Goal: Transaction & Acquisition: Purchase product/service

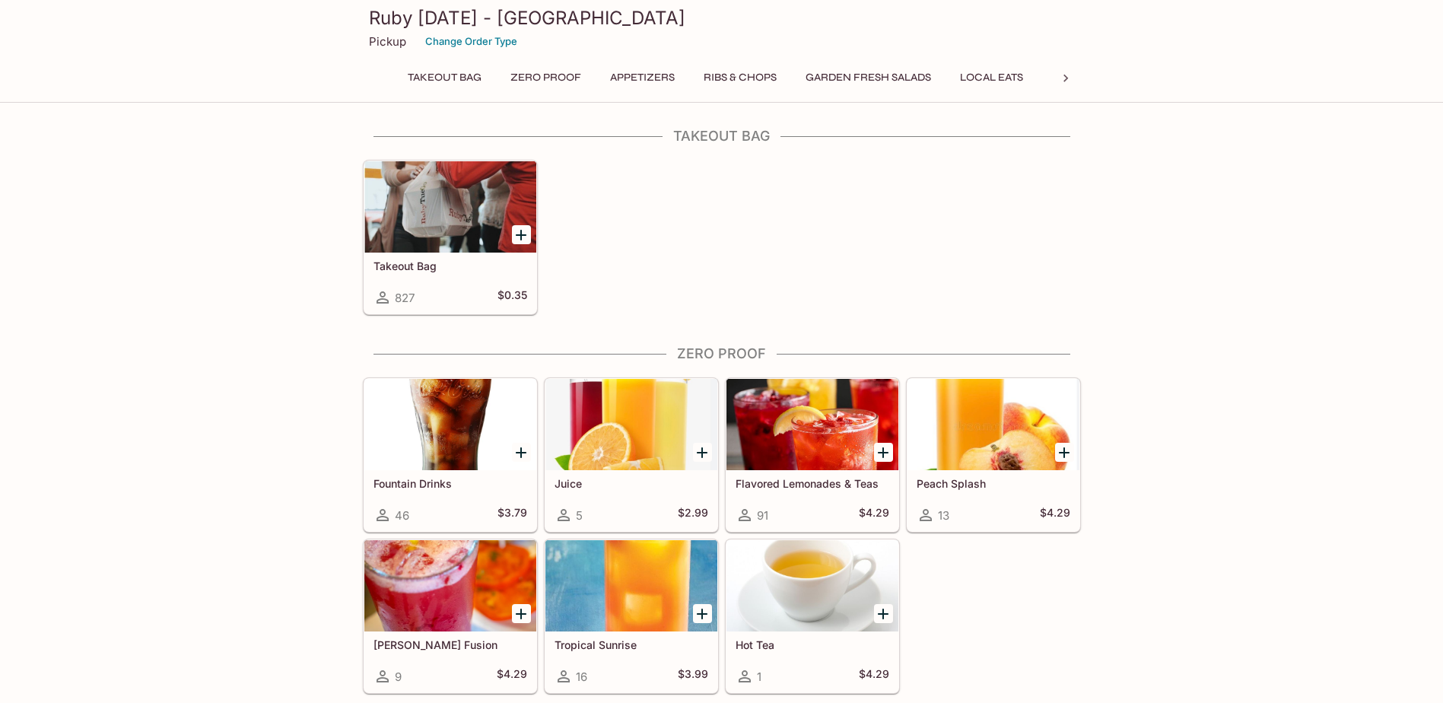
click at [528, 238] on icon "Add Takeout Bag" at bounding box center [521, 235] width 18 height 18
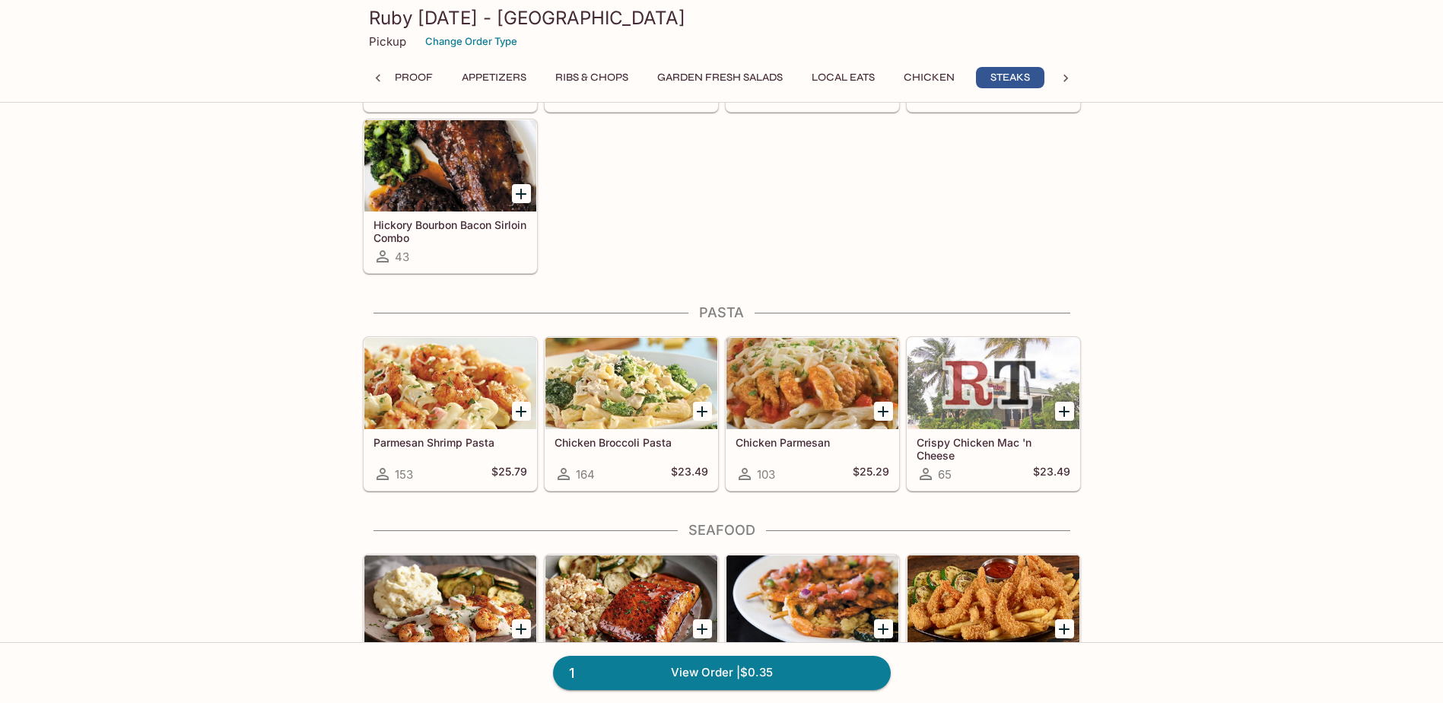
scroll to position [2891, 0]
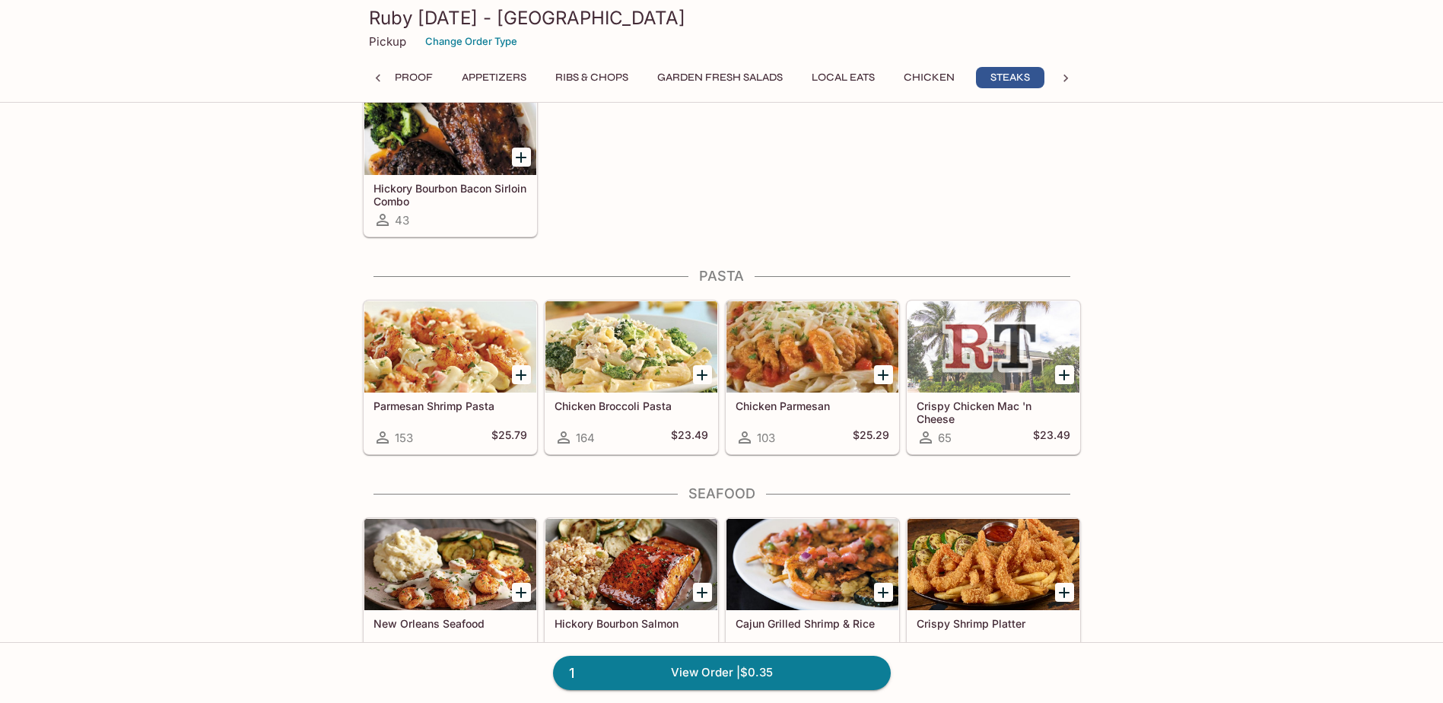
click at [700, 377] on icon "Add Chicken Broccoli Pasta" at bounding box center [702, 375] width 18 height 18
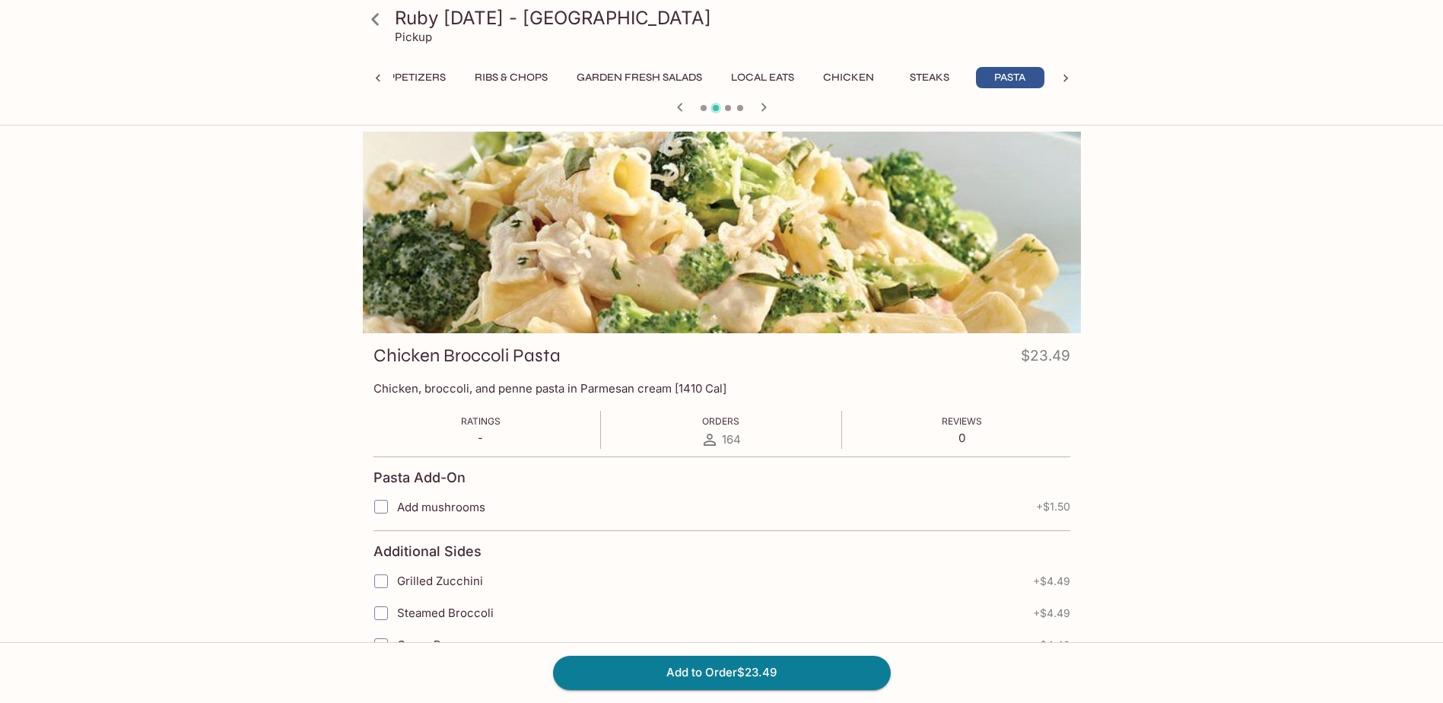
scroll to position [0, 229]
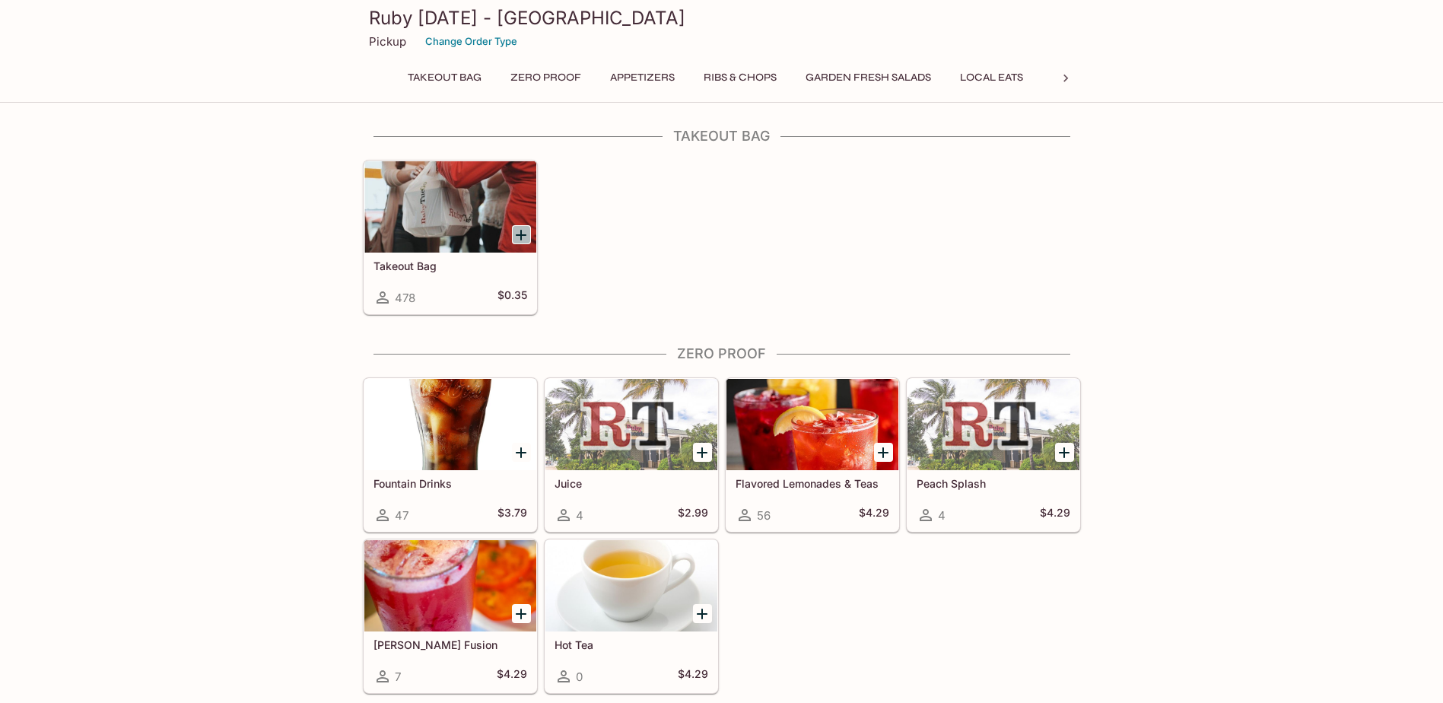
click at [521, 235] on icon "Add Takeout Bag" at bounding box center [521, 235] width 11 height 11
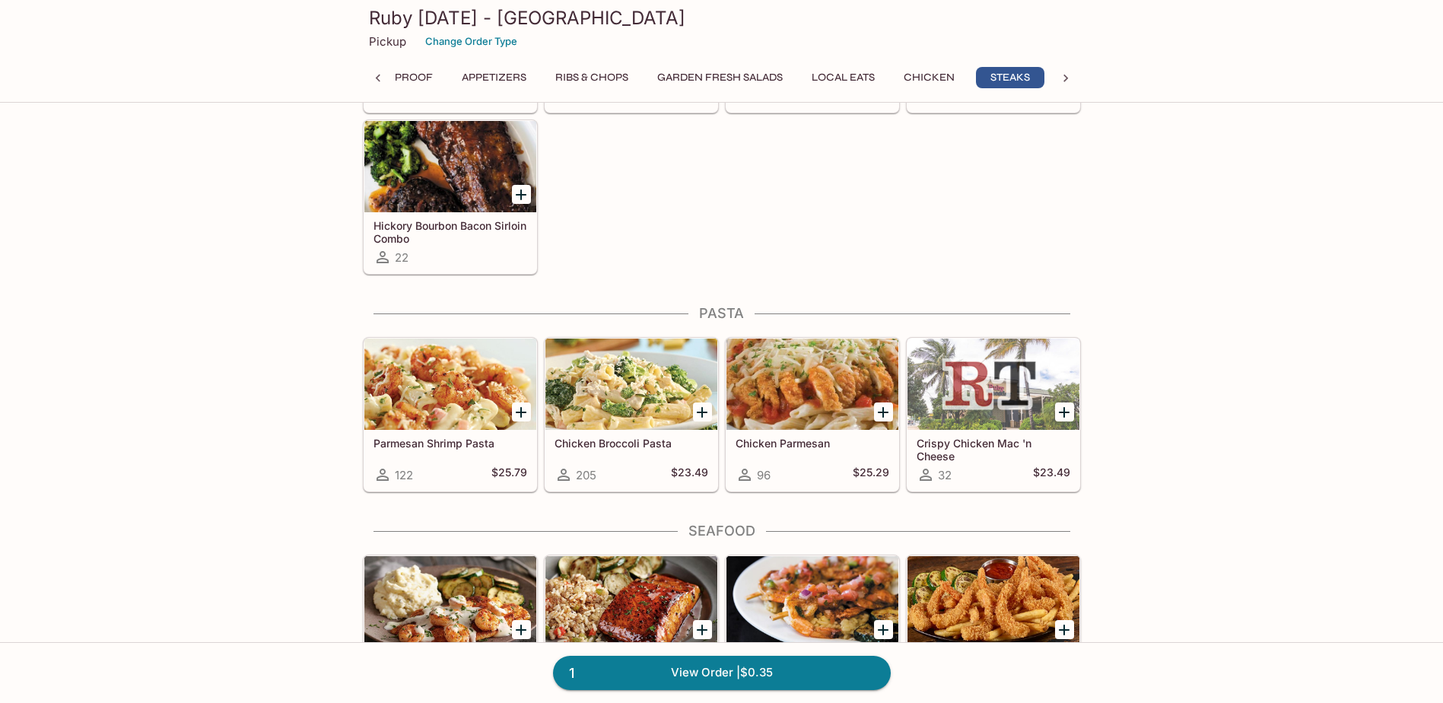
scroll to position [2891, 0]
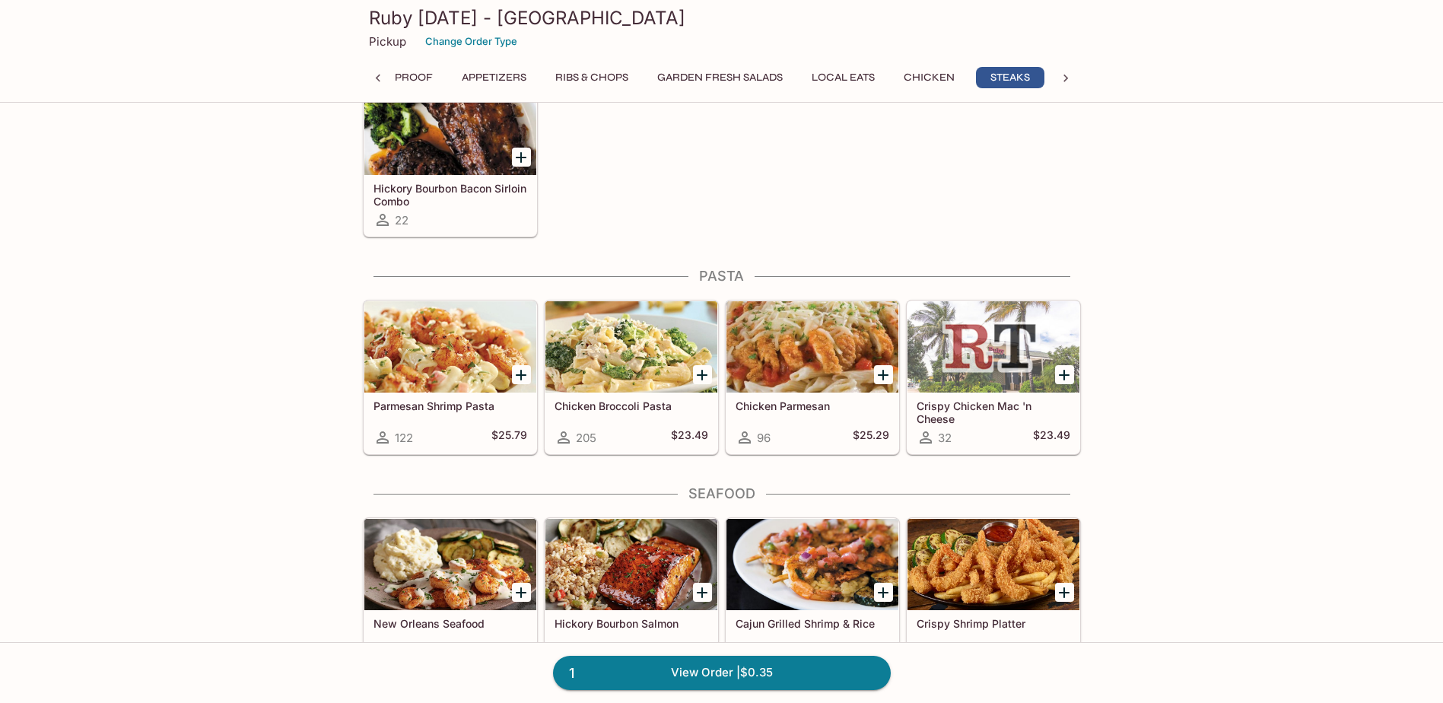
click at [699, 377] on icon "Add Chicken Broccoli Pasta" at bounding box center [702, 375] width 18 height 18
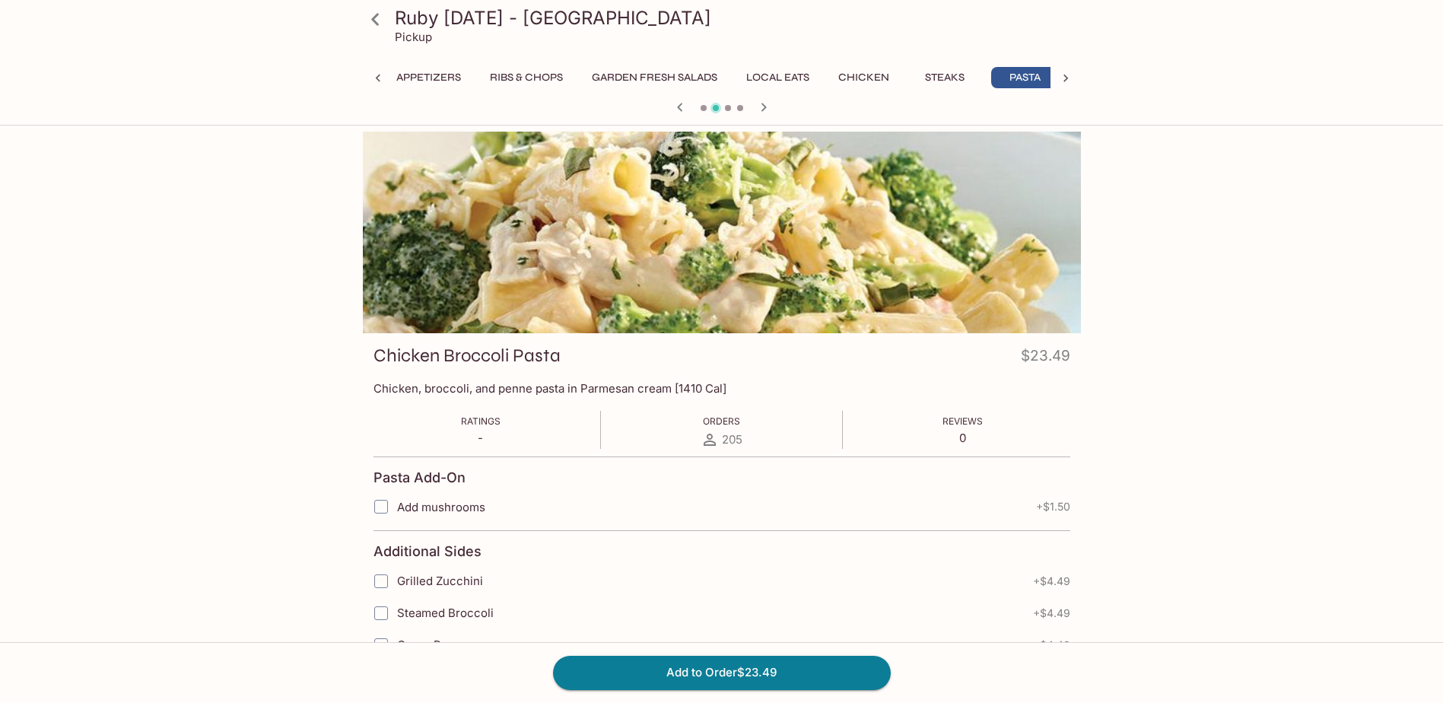
scroll to position [0, 229]
click at [387, 501] on input "Add mushrooms" at bounding box center [381, 507] width 30 height 30
checkbox input "true"
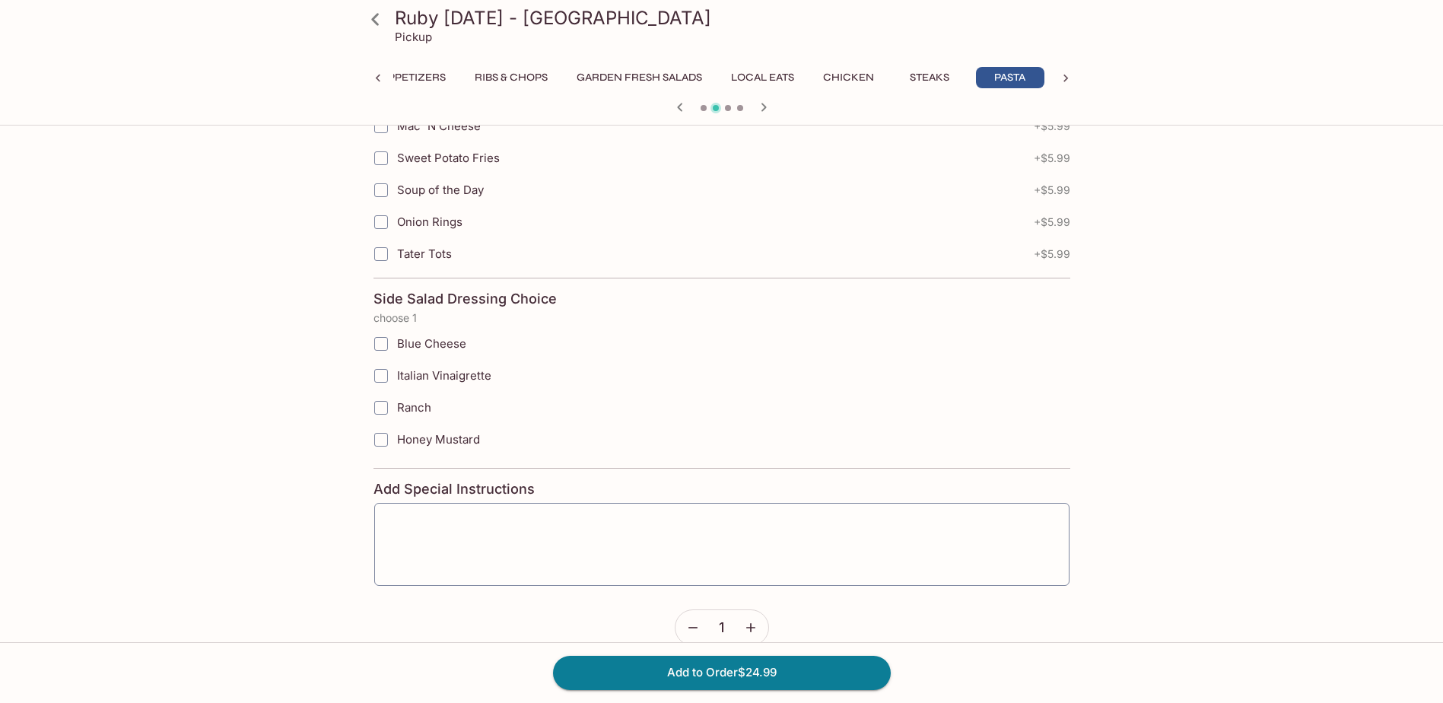
scroll to position [832, 0]
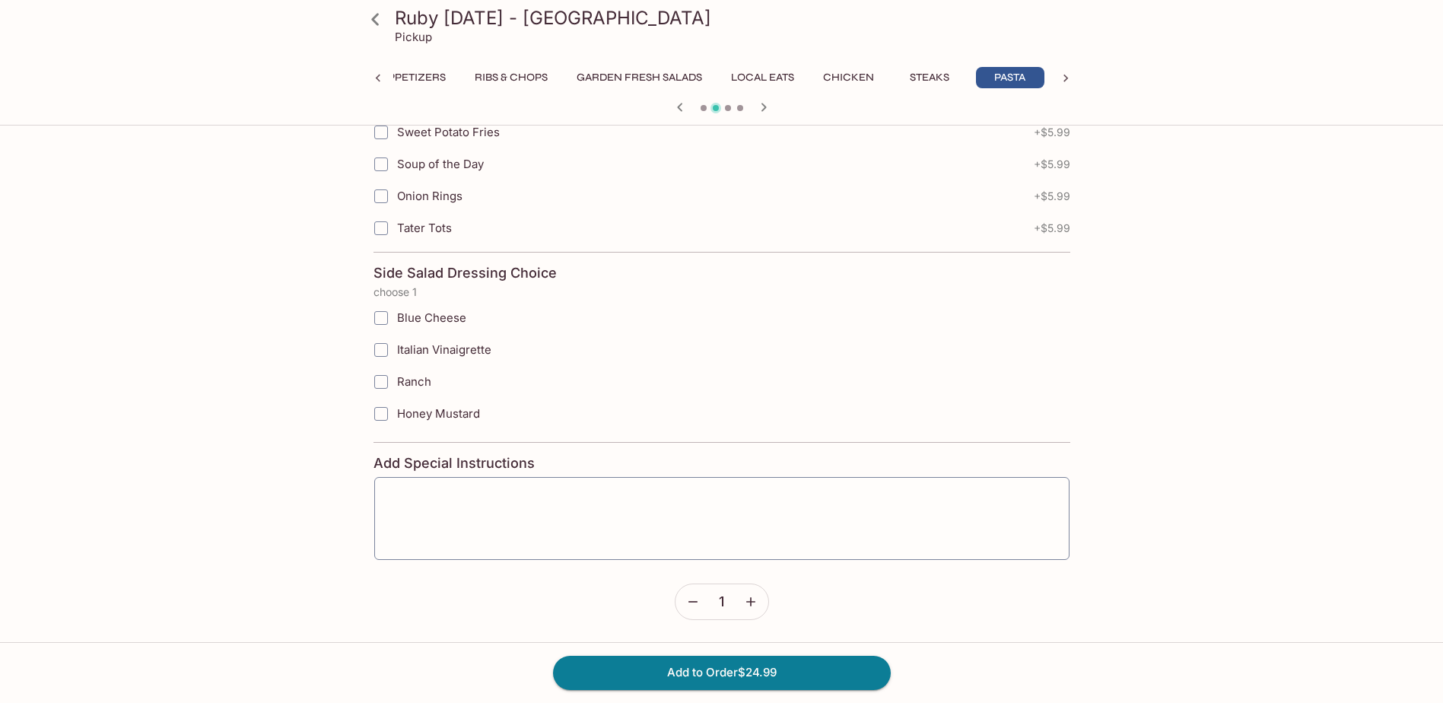
click at [749, 599] on icon "button" at bounding box center [750, 601] width 15 height 15
click at [754, 681] on button "Add to Order $49.98" at bounding box center [722, 672] width 338 height 33
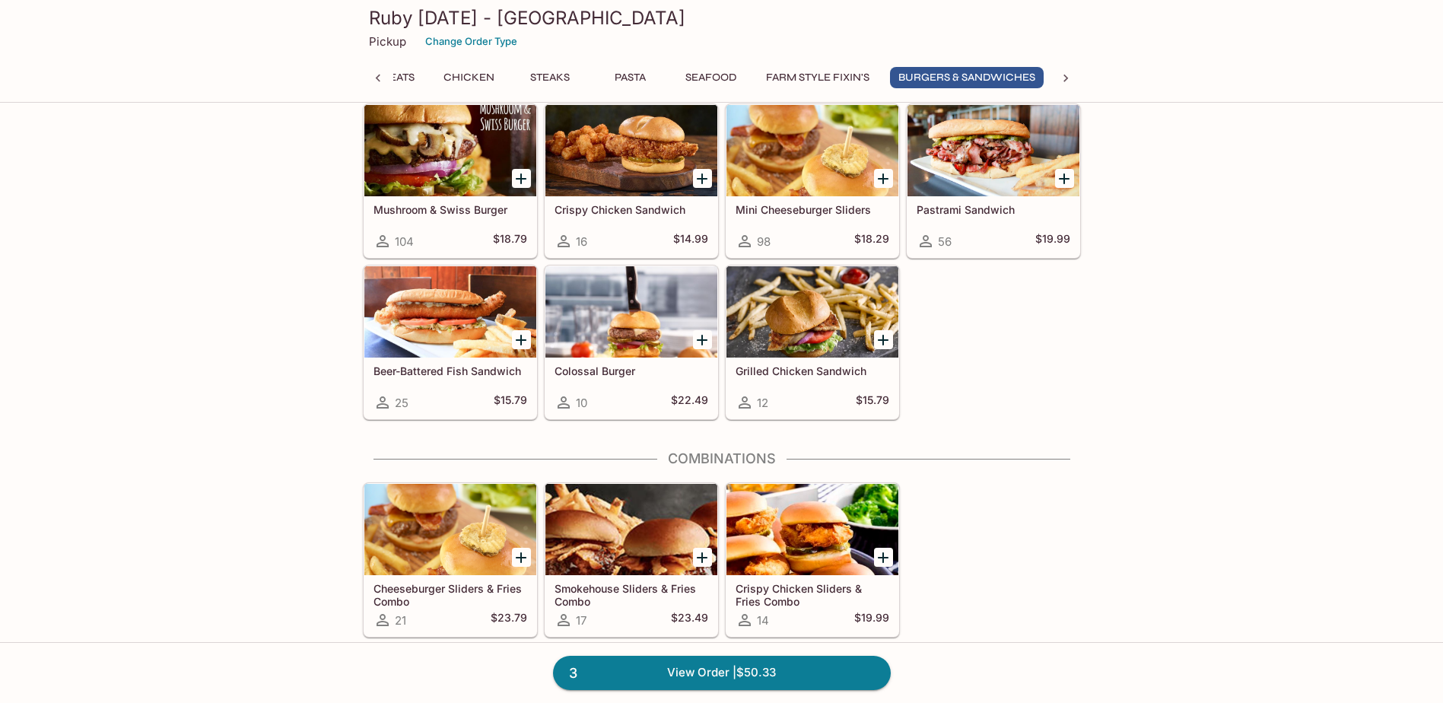
click at [810, 180] on div at bounding box center [813, 150] width 172 height 91
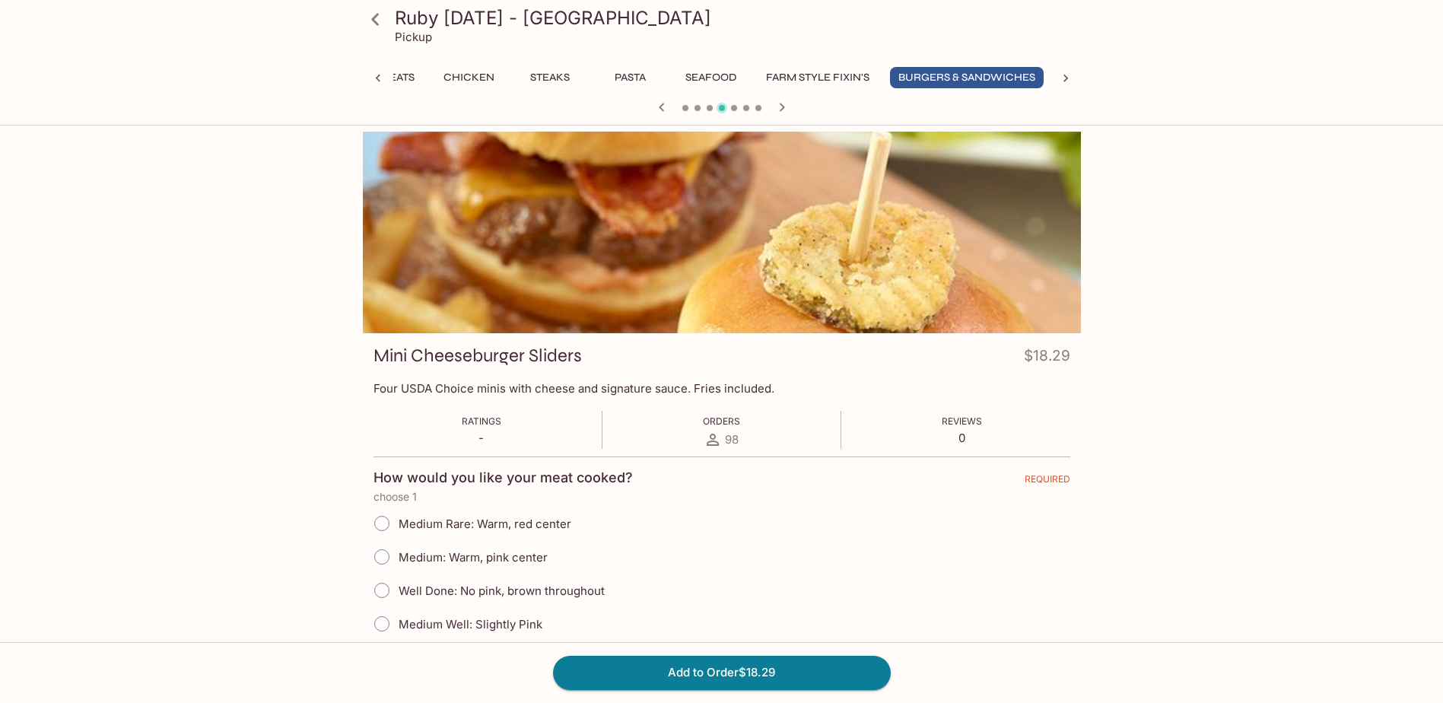
click at [427, 624] on span "Medium Well: Slightly Pink" at bounding box center [471, 624] width 144 height 14
click at [398, 624] on input "Medium Well: Slightly Pink" at bounding box center [382, 624] width 32 height 32
radio input "true"
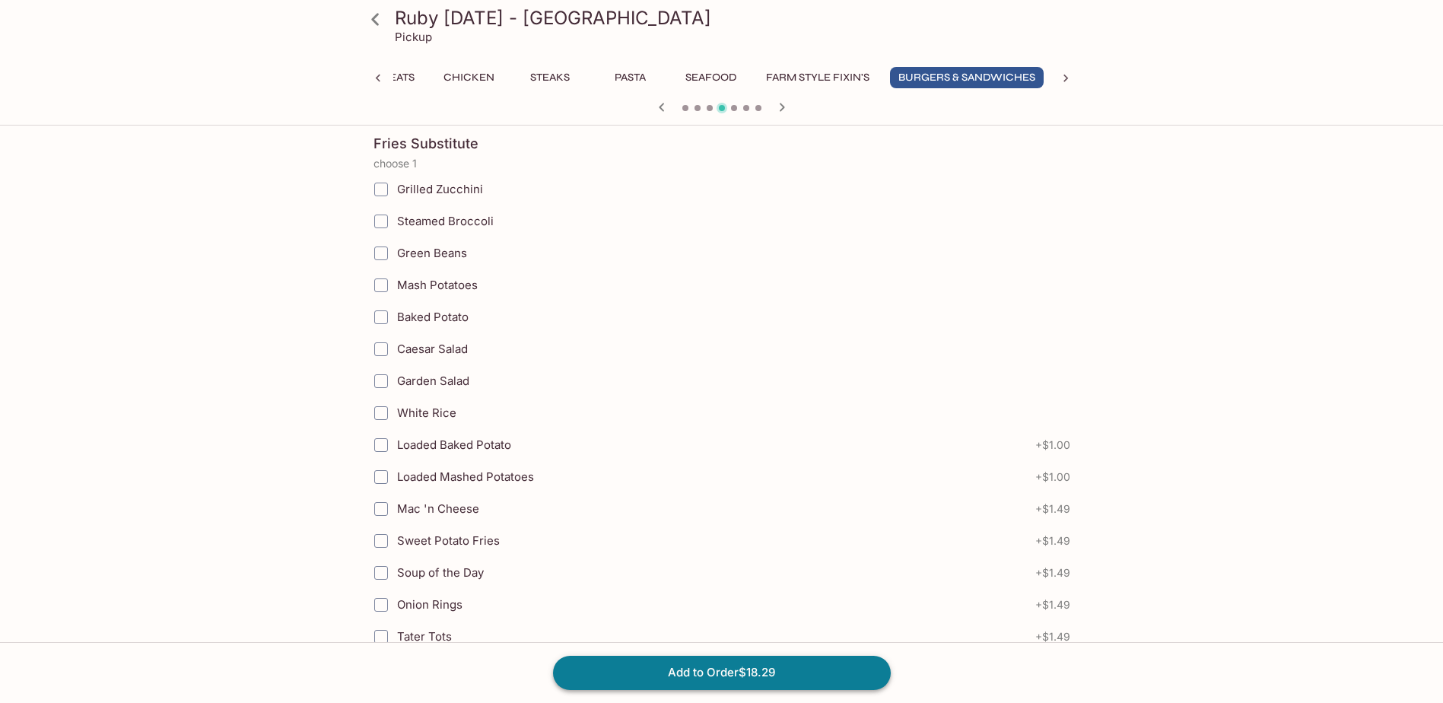
click at [699, 667] on button "Add to Order $18.29" at bounding box center [722, 672] width 338 height 33
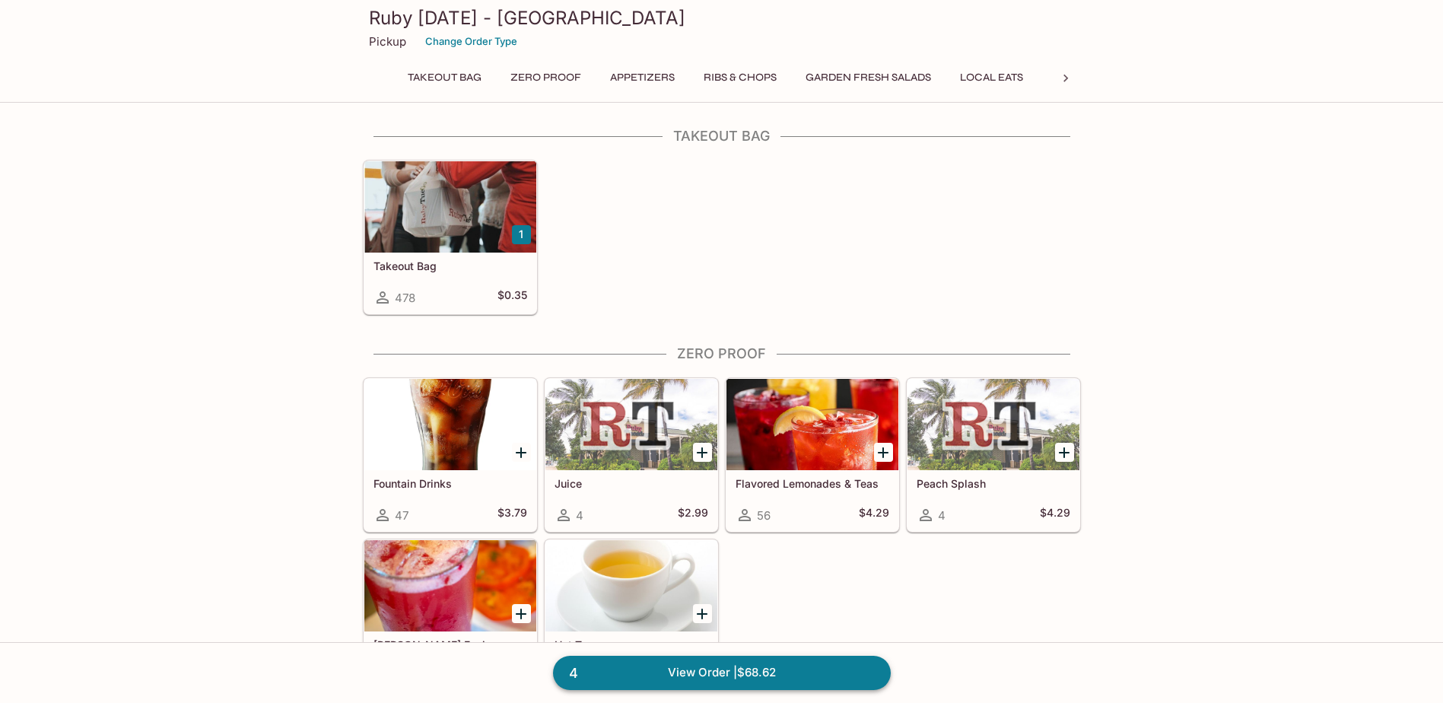
click at [737, 677] on link "4 View Order | $68.62" at bounding box center [722, 672] width 338 height 33
